Goal: Find specific page/section: Find specific page/section

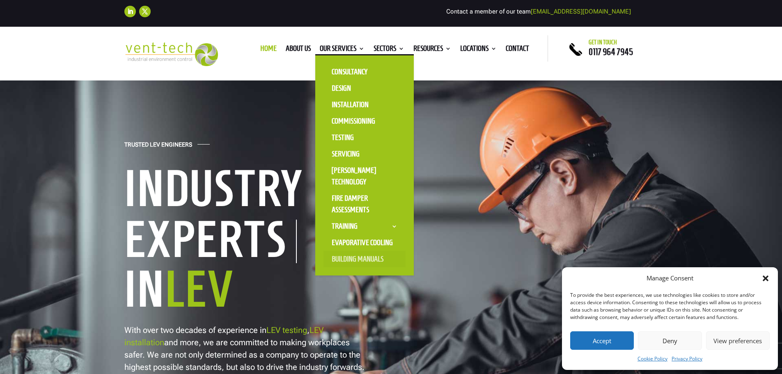
click at [363, 257] on link "Building Manuals" at bounding box center [364, 259] width 82 height 16
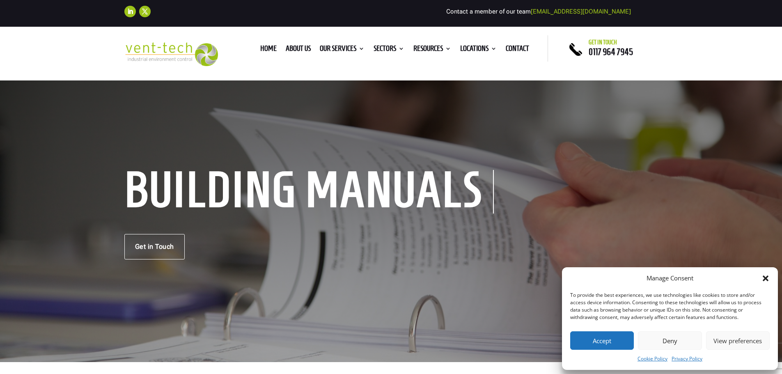
drag, startPoint x: 771, startPoint y: 279, endPoint x: 740, endPoint y: 277, distance: 30.4
click at [770, 279] on div "Manage Consent To provide the best experiences, we use technologies like cookie…" at bounding box center [670, 318] width 216 height 103
click at [768, 279] on icon "Close dialog" at bounding box center [766, 278] width 8 height 8
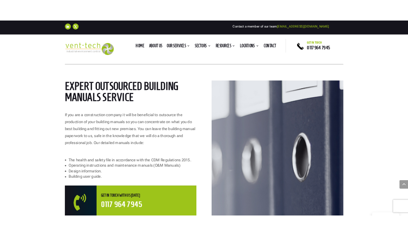
scroll to position [369, 0]
